Goal: Information Seeking & Learning: Learn about a topic

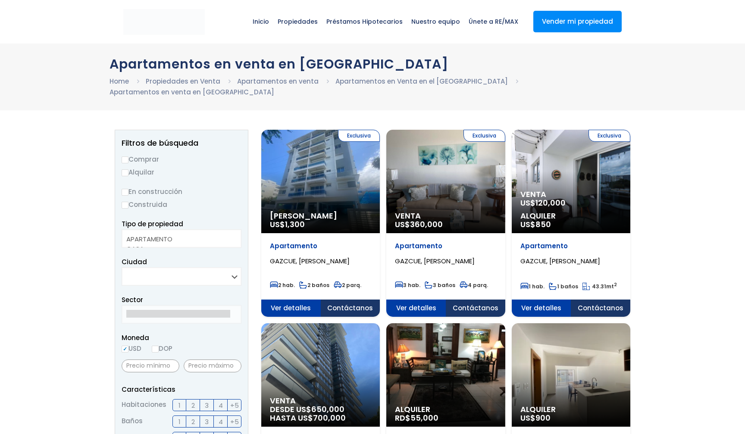
select select
select select "DO"
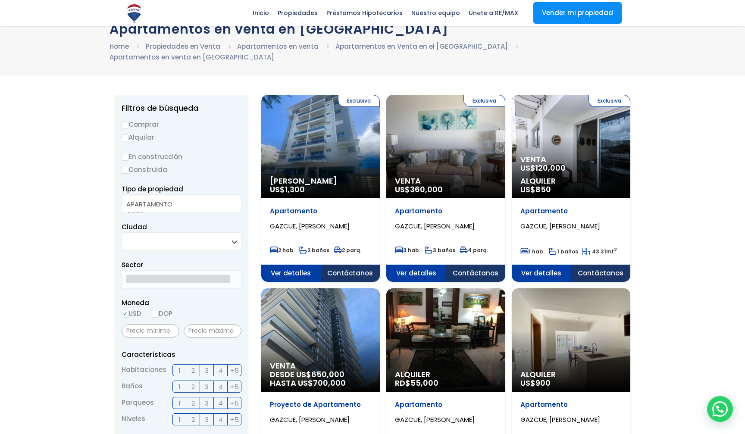
scroll to position [35, 0]
click at [371, 177] on span "Venta" at bounding box center [320, 181] width 101 height 9
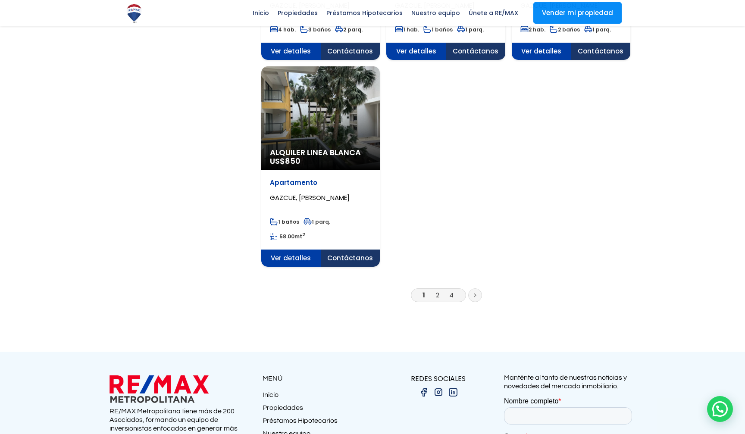
scroll to position [1038, 0]
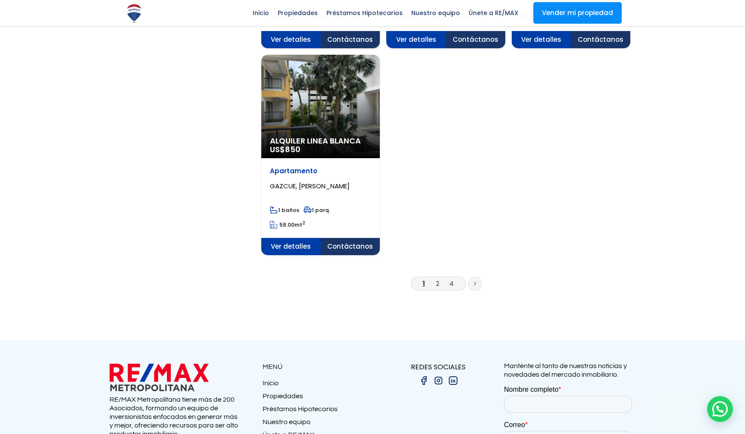
click at [438, 279] on link "2" at bounding box center [437, 283] width 3 height 9
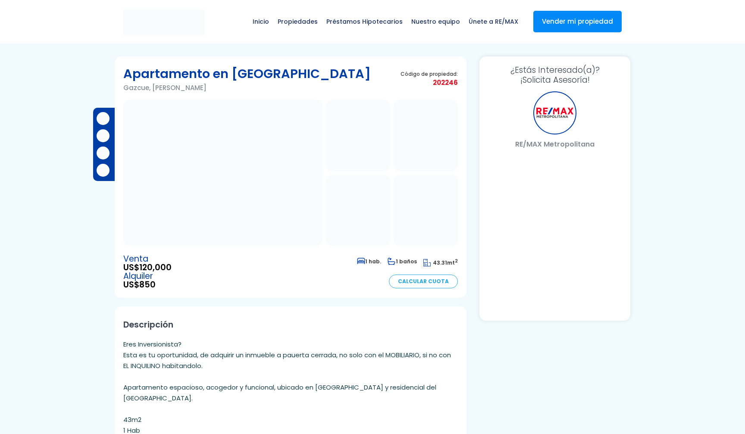
select select "DO"
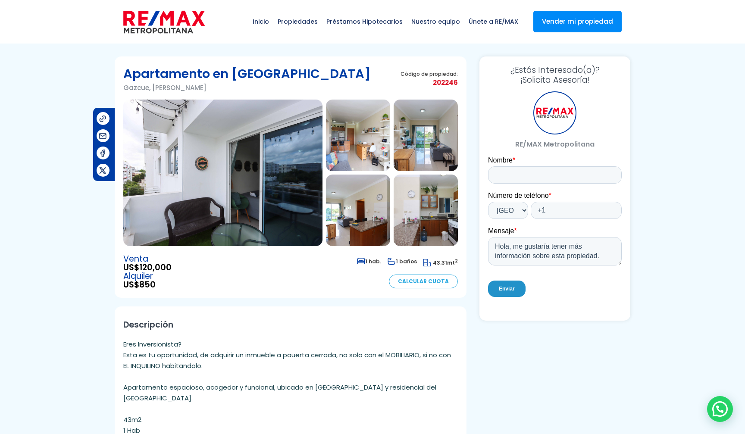
click at [268, 182] on img at bounding box center [222, 173] width 199 height 147
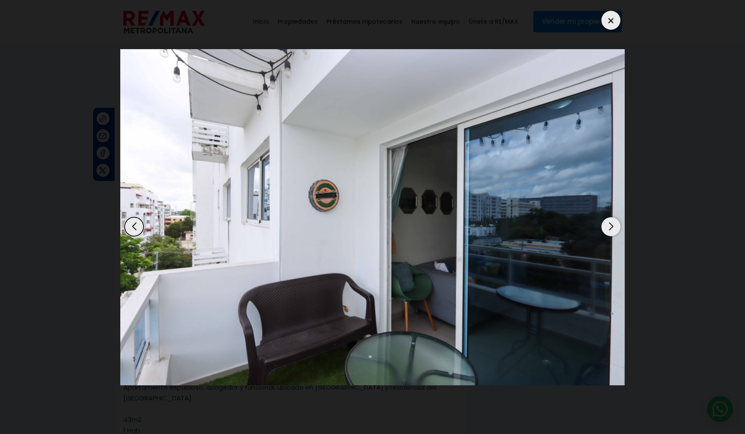
click at [612, 225] on div "Next slide" at bounding box center [611, 226] width 19 height 19
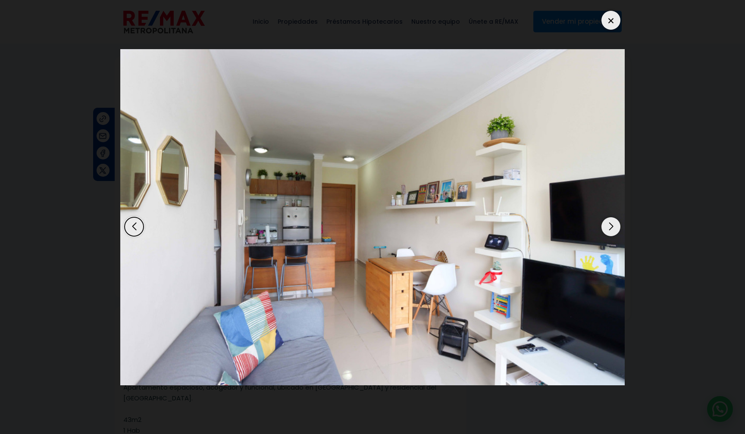
click at [612, 225] on div "Next slide" at bounding box center [611, 226] width 19 height 19
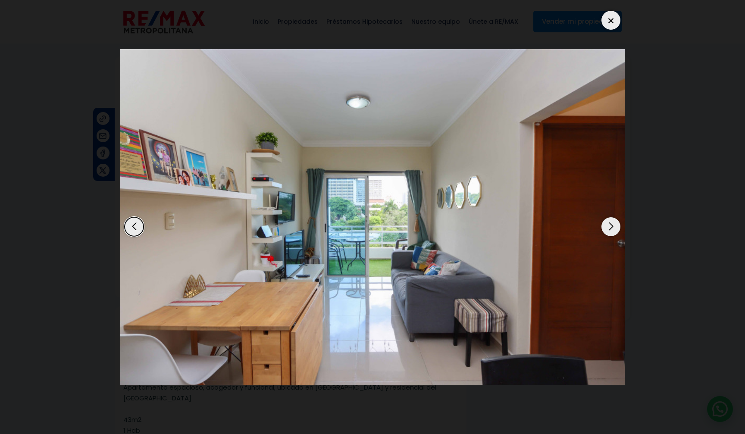
click at [612, 225] on div "Next slide" at bounding box center [611, 226] width 19 height 19
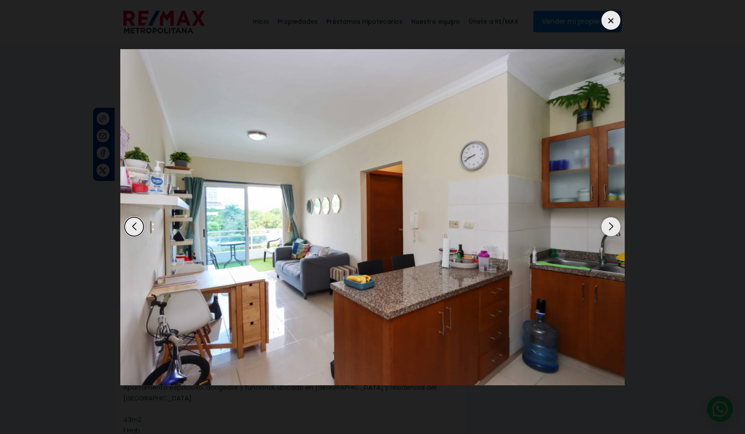
click at [612, 225] on div "Next slide" at bounding box center [611, 226] width 19 height 19
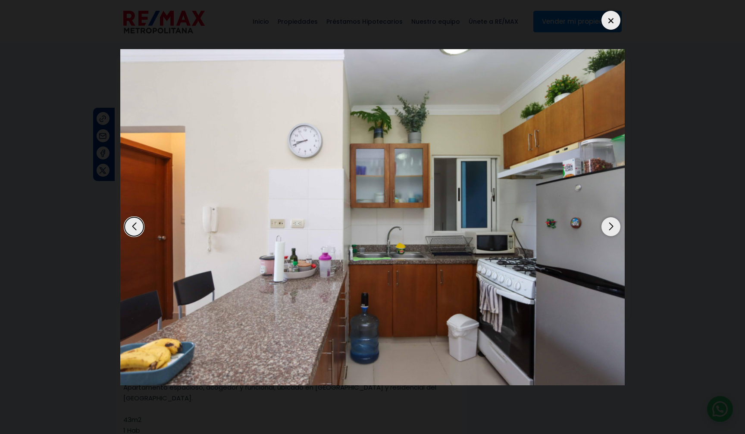
click at [612, 225] on div "Next slide" at bounding box center [611, 226] width 19 height 19
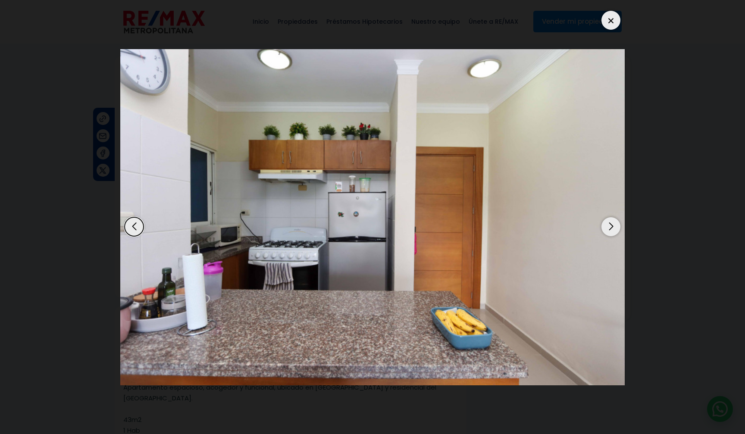
click at [612, 225] on div "Next slide" at bounding box center [611, 226] width 19 height 19
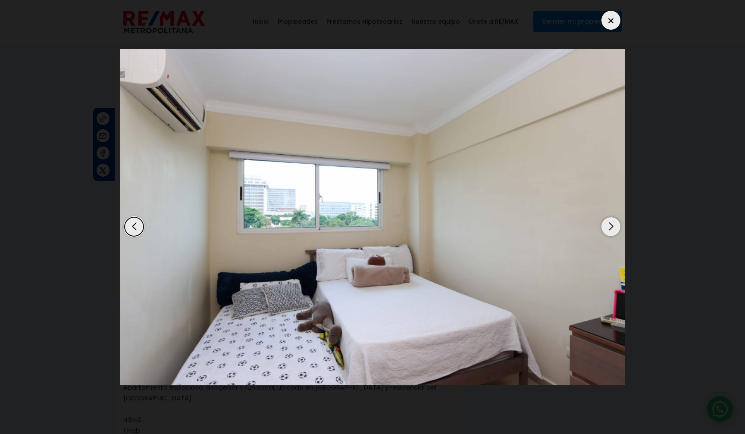
click at [612, 225] on div "Next slide" at bounding box center [611, 226] width 19 height 19
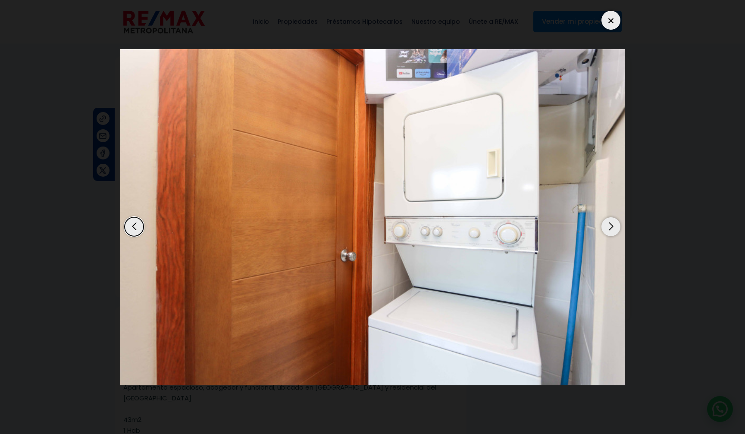
click at [612, 225] on div "Next slide" at bounding box center [611, 226] width 19 height 19
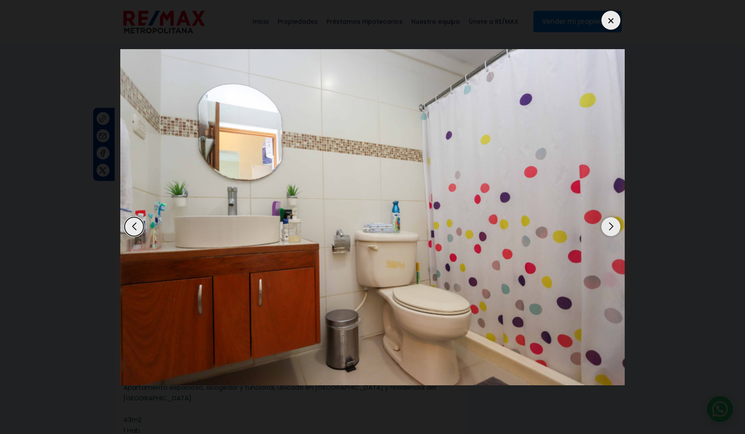
click at [612, 225] on div "Next slide" at bounding box center [611, 226] width 19 height 19
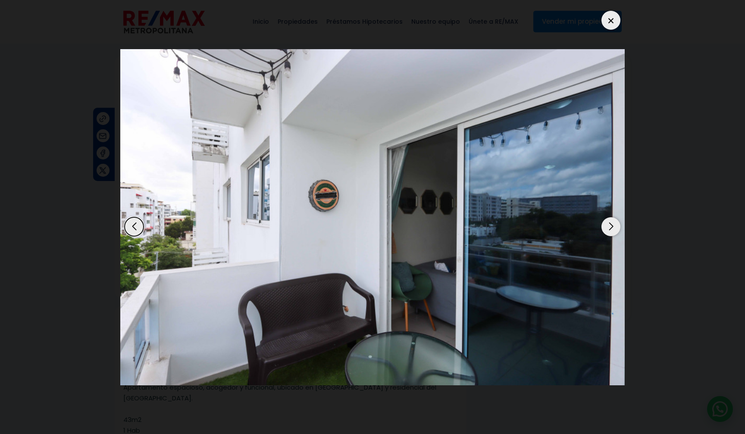
click at [612, 225] on div "Next slide" at bounding box center [611, 226] width 19 height 19
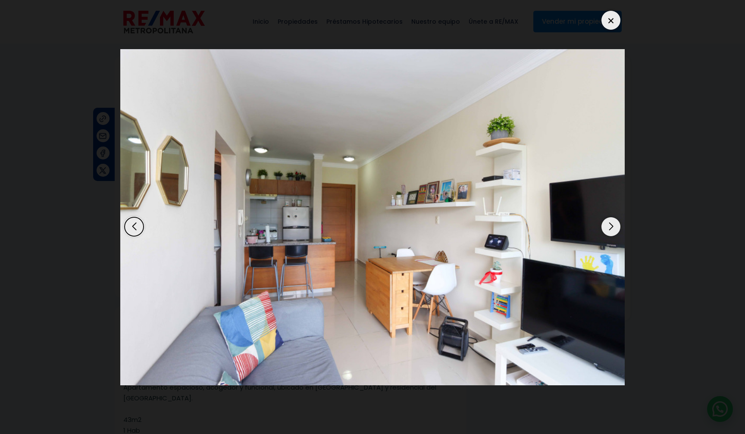
click at [612, 225] on div "Next slide" at bounding box center [611, 226] width 19 height 19
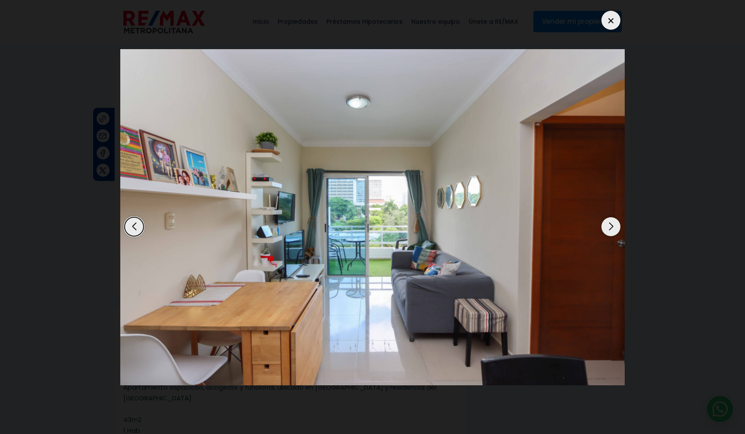
click at [614, 20] on div at bounding box center [611, 20] width 19 height 19
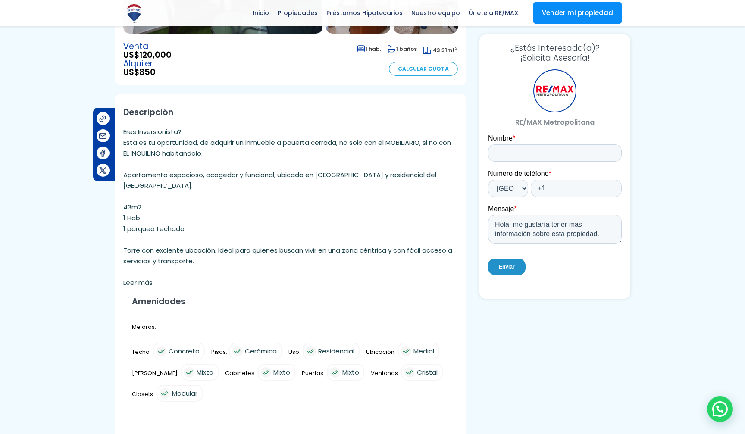
scroll to position [214, 0]
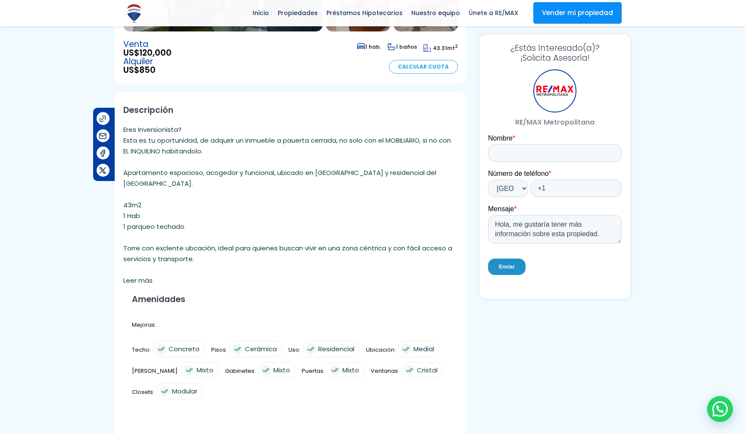
click at [142, 280] on div "Leer más" at bounding box center [290, 280] width 335 height 11
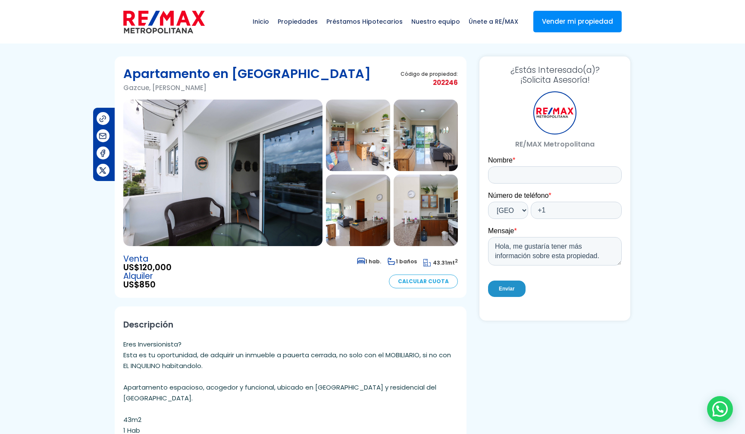
scroll to position [0, 0]
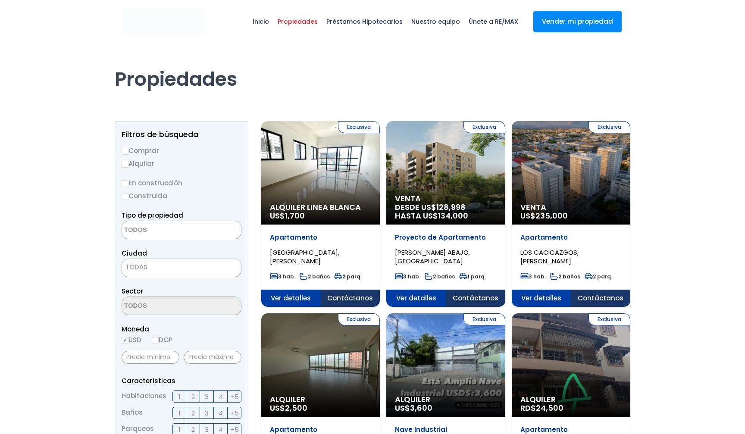
select select
select select "DO"
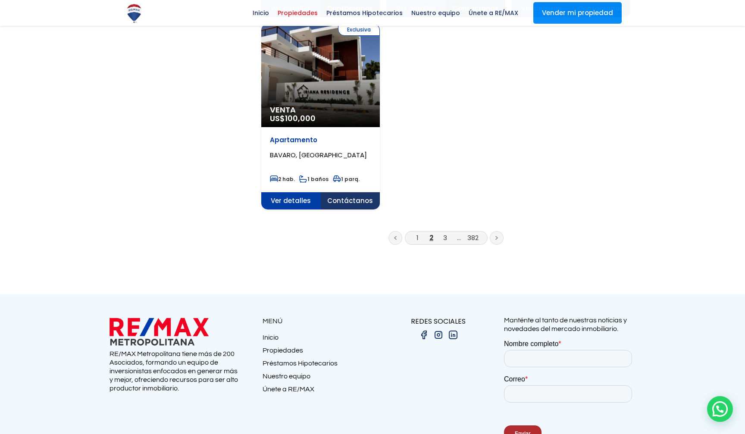
scroll to position [1107, 0]
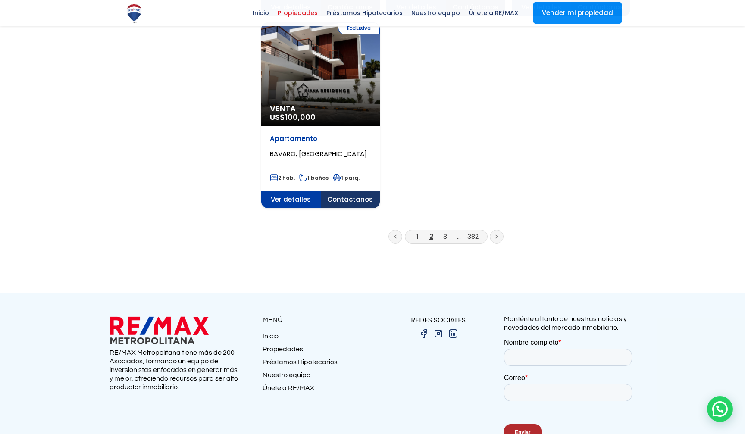
click at [446, 232] on link "3" at bounding box center [445, 236] width 4 height 9
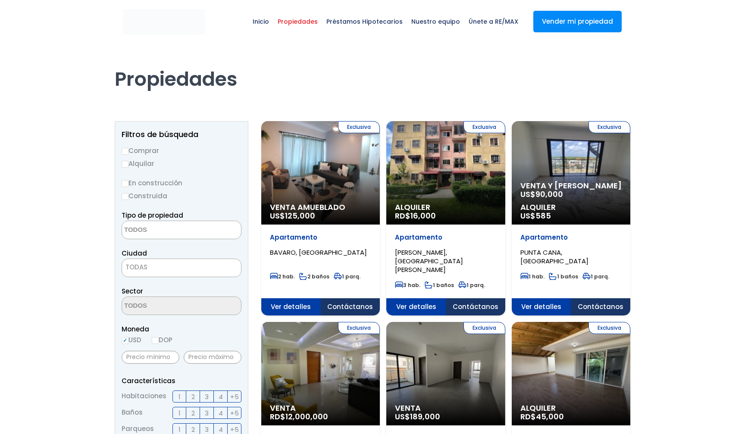
select select
select select "DO"
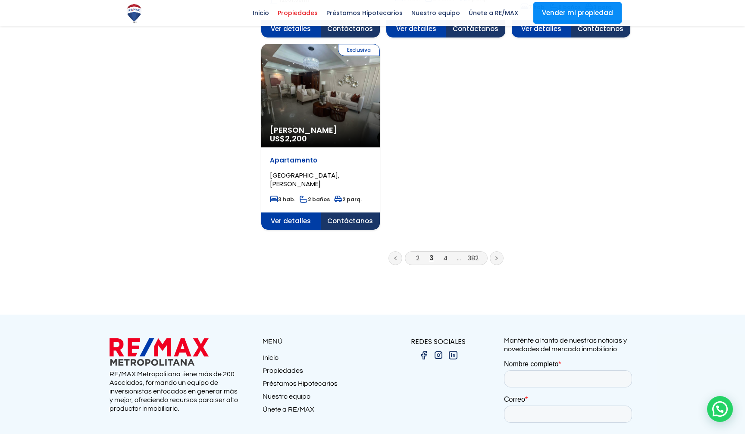
scroll to position [1104, 0]
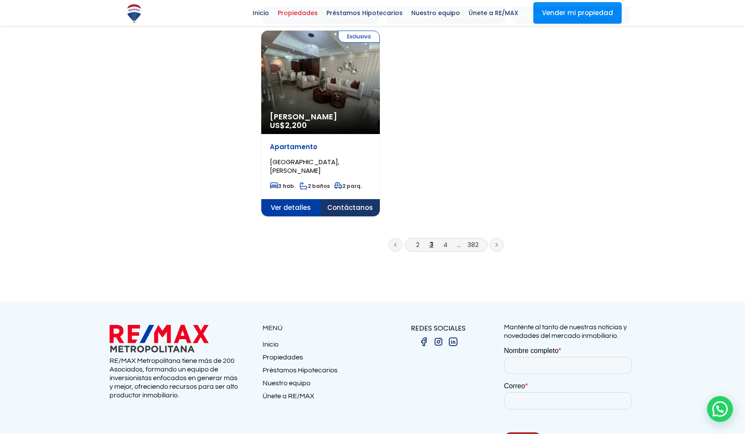
click at [444, 240] on link "4" at bounding box center [445, 244] width 4 height 9
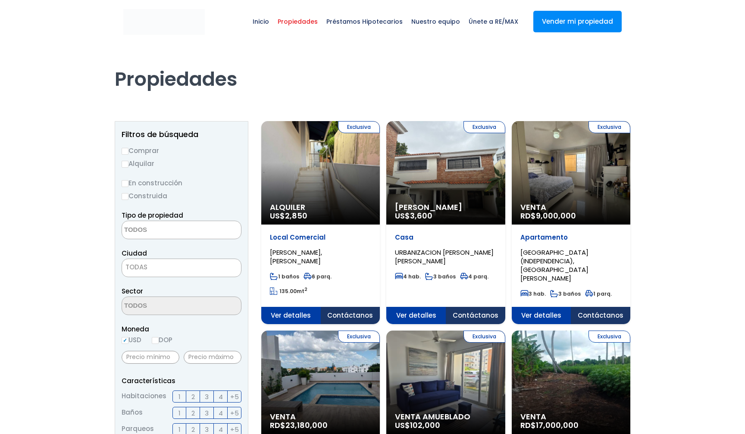
select select
select select "DO"
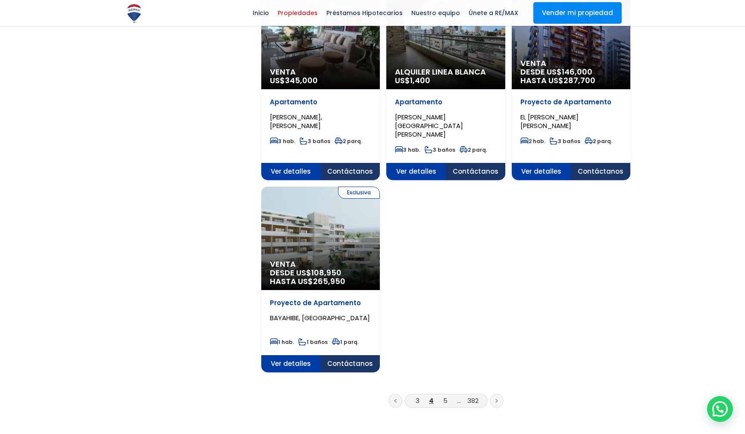
scroll to position [932, 0]
click at [445, 396] on link "5" at bounding box center [445, 400] width 4 height 9
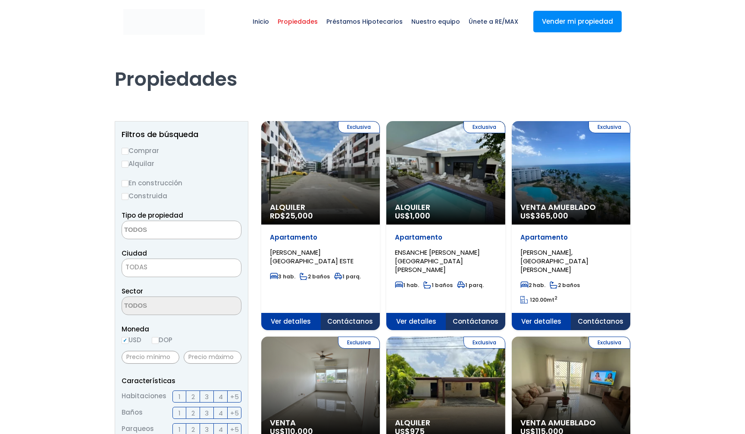
select select
select select "DO"
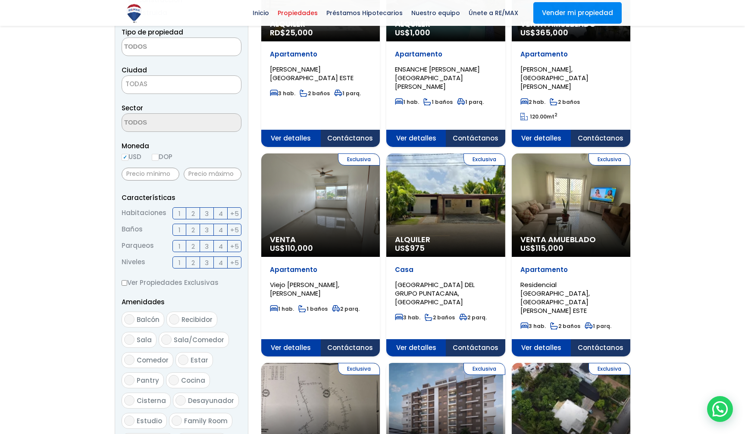
scroll to position [173, 0]
